Goal: Navigation & Orientation: Find specific page/section

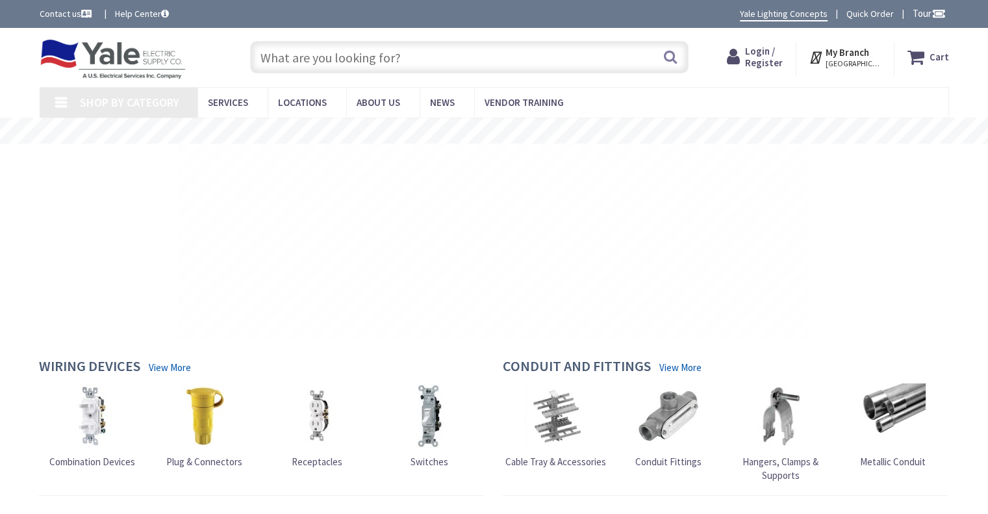
type input "[GEOGRAPHIC_DATA], [GEOGRAPHIC_DATA]"
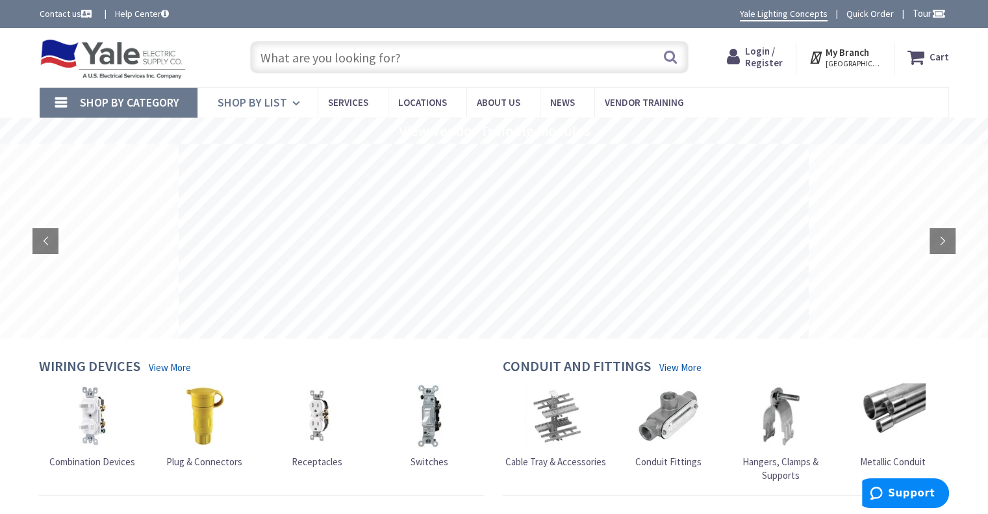
click at [292, 97] on icon at bounding box center [298, 103] width 12 height 29
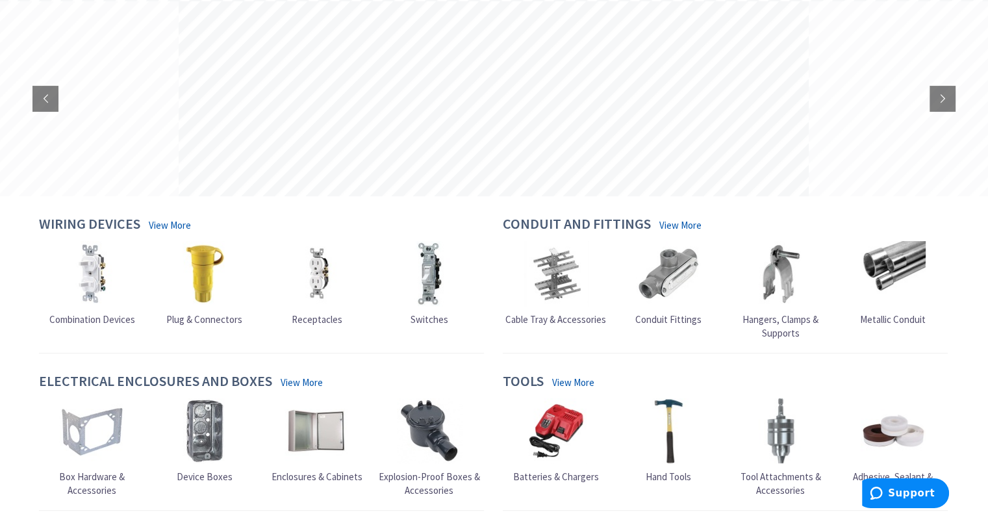
scroll to position [511, 0]
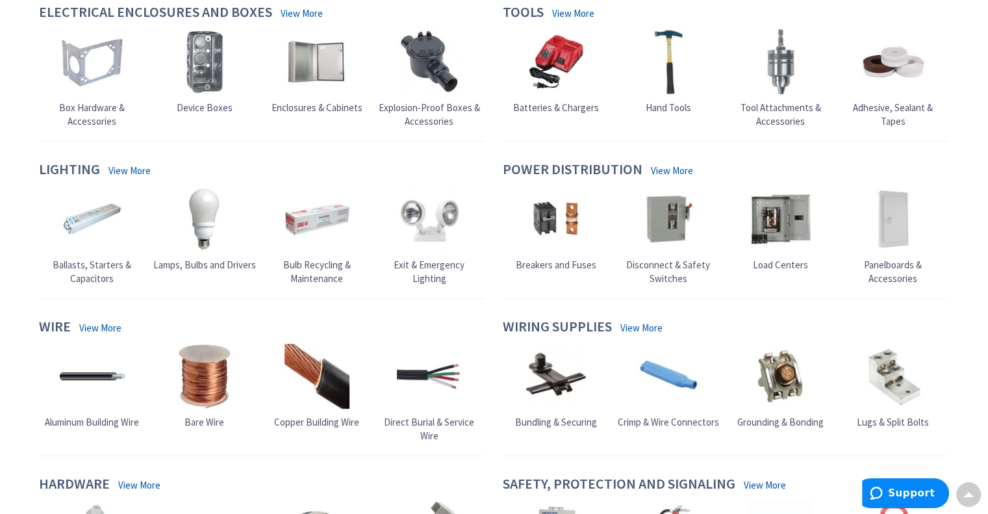
click at [681, 168] on link "View More" at bounding box center [672, 171] width 42 height 14
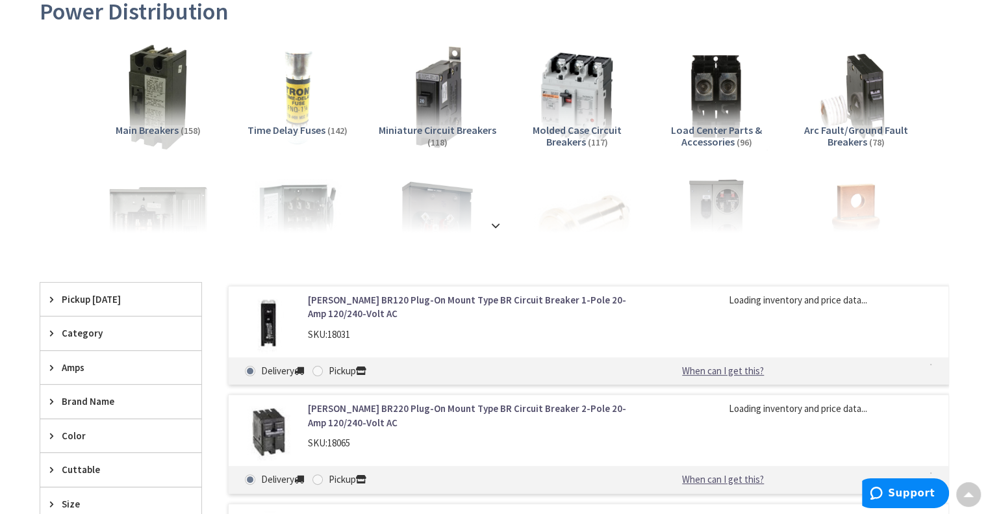
scroll to position [195, 0]
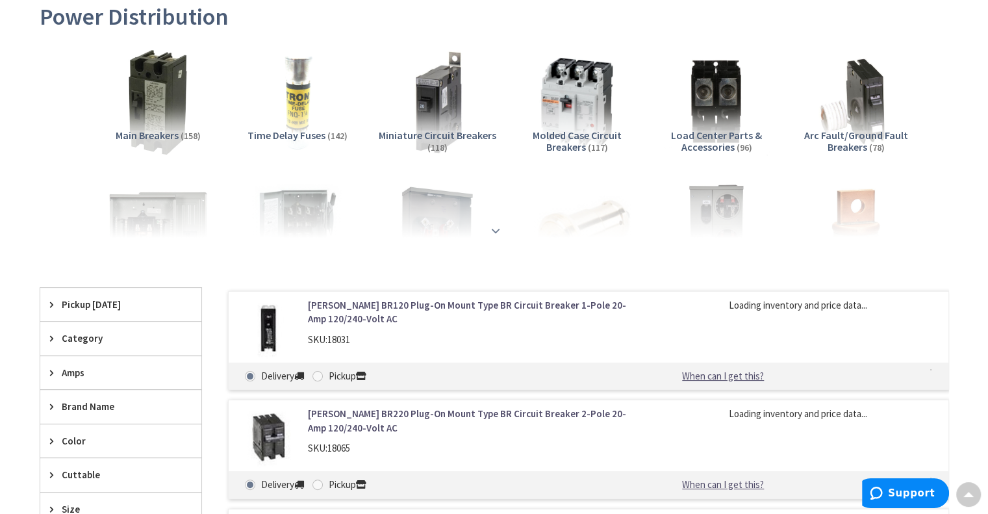
click at [497, 229] on strong at bounding box center [496, 230] width 16 height 14
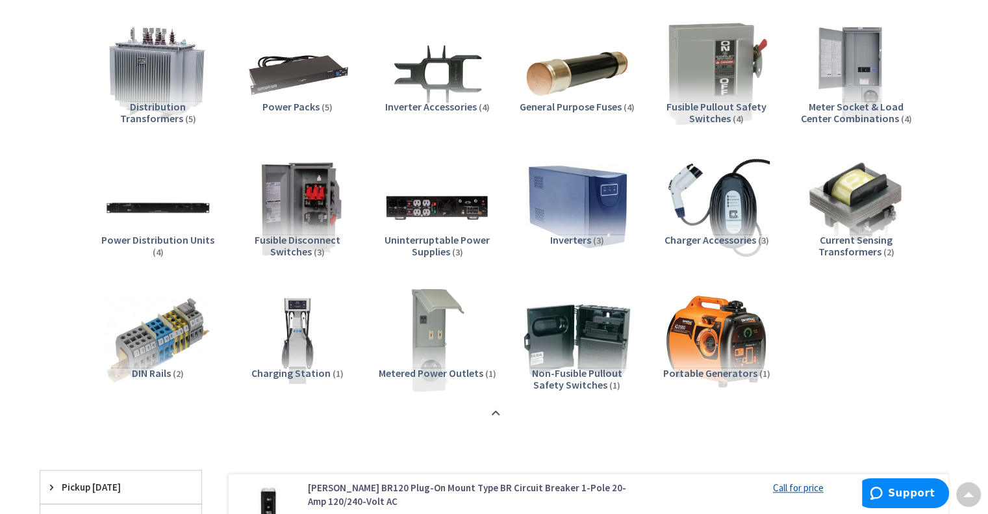
scroll to position [1039, 0]
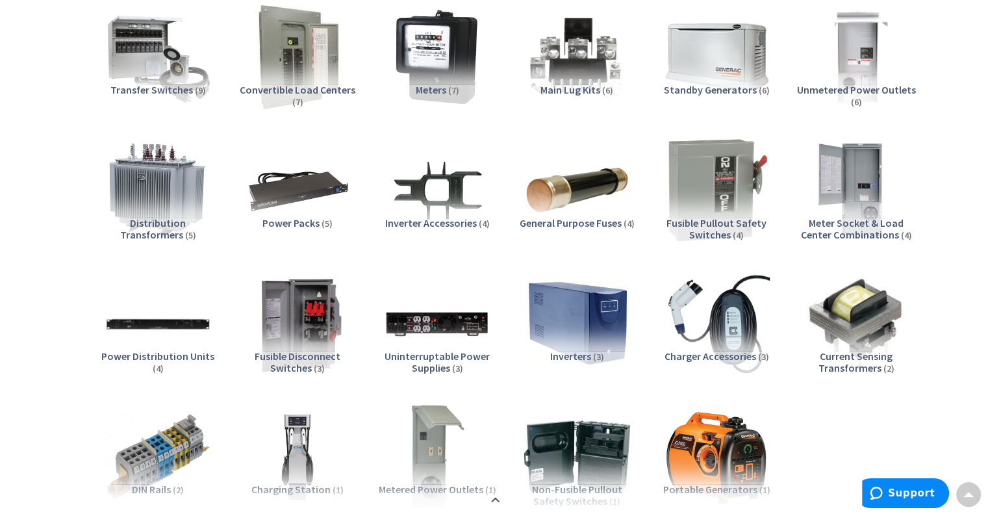
click at [171, 224] on span "Distribution Transformers" at bounding box center [153, 228] width 66 height 25
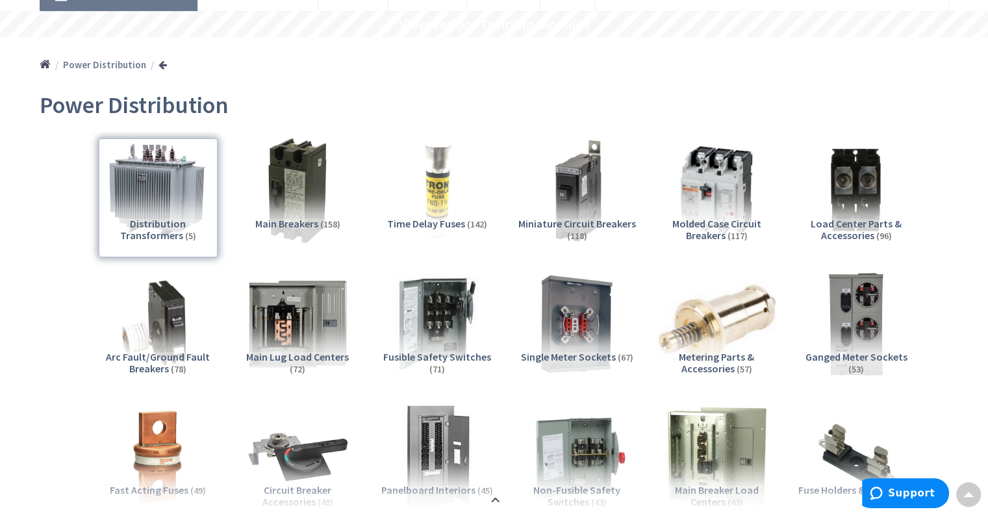
scroll to position [0, 0]
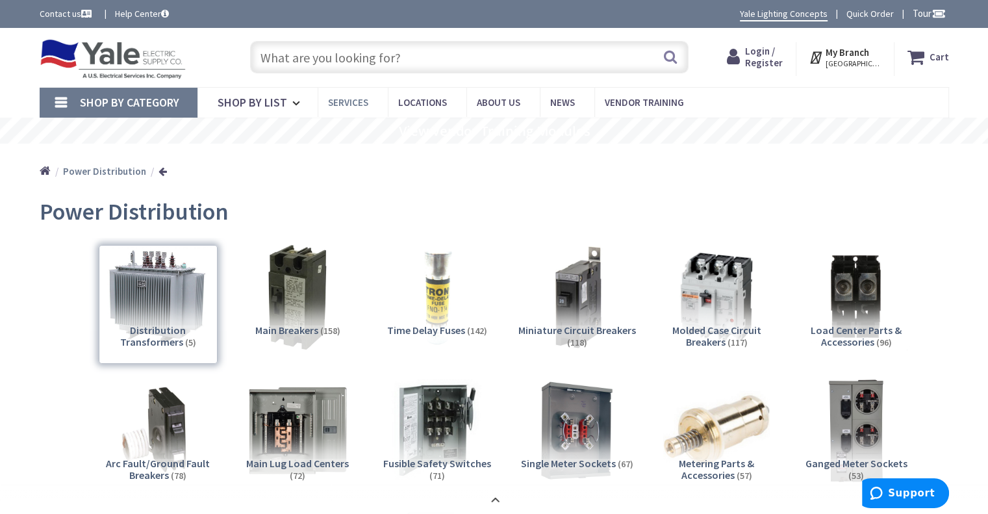
click at [358, 102] on span "Services" at bounding box center [348, 102] width 40 height 12
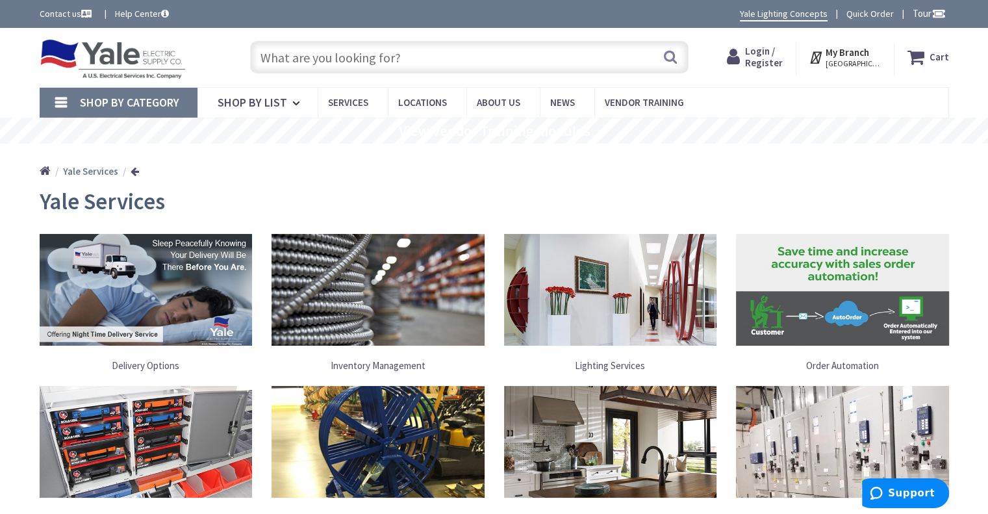
click at [77, 99] on link "Shop By Category" at bounding box center [119, 103] width 158 height 30
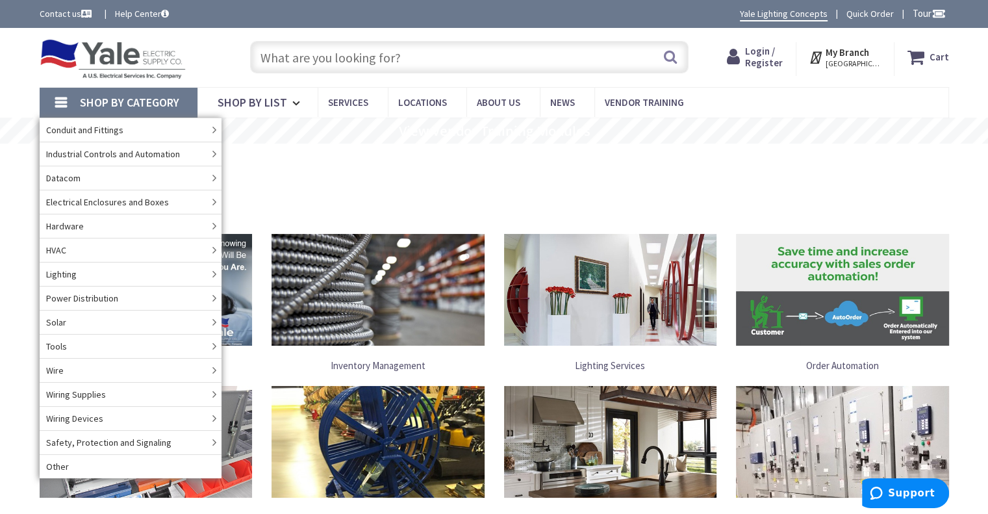
click at [813, 171] on div "Home Yale Services" at bounding box center [494, 166] width 974 height 46
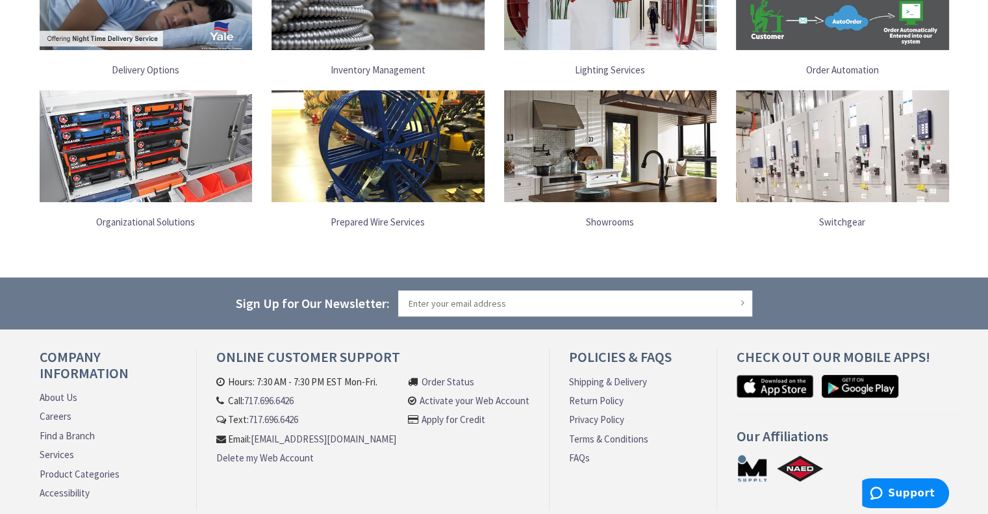
scroll to position [325, 0]
